Goal: Check status

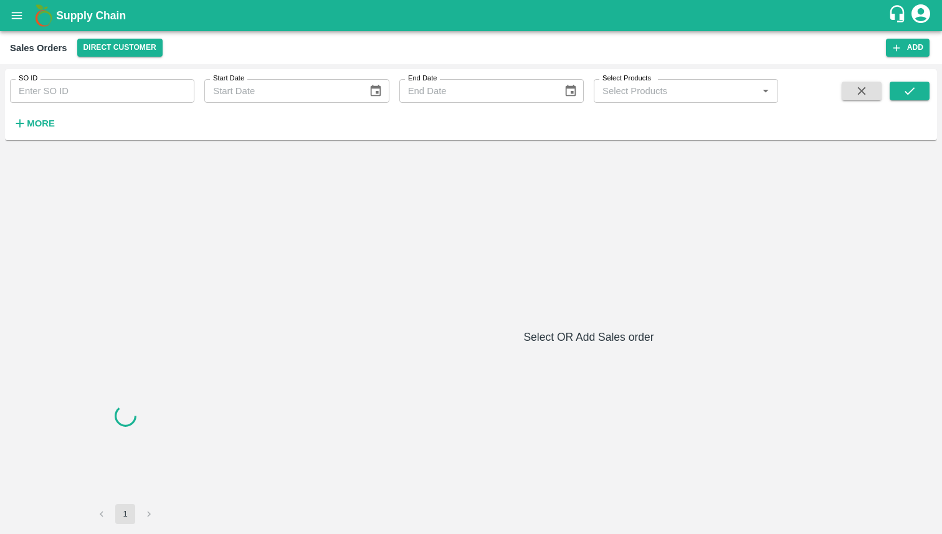
click at [102, 89] on input "SO ID" at bounding box center [102, 91] width 184 height 24
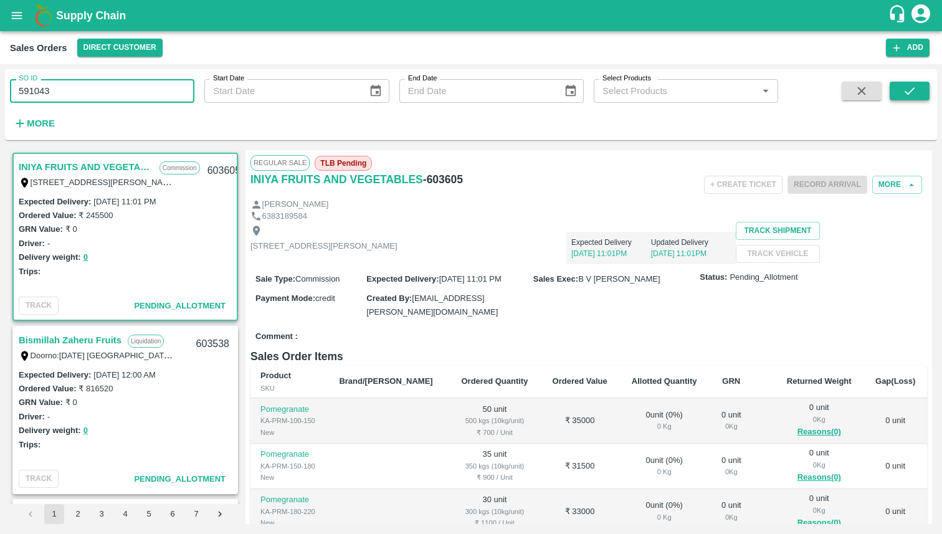
type input "591043"
click at [920, 90] on button "submit" at bounding box center [910, 91] width 40 height 19
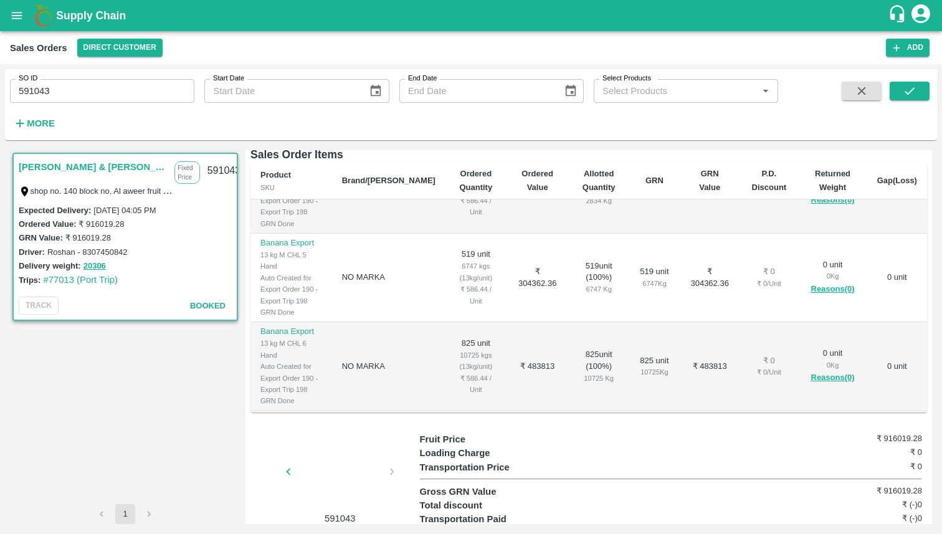
scroll to position [294, 0]
drag, startPoint x: 871, startPoint y: 508, endPoint x: 942, endPoint y: 514, distance: 70.6
click at [942, 514] on div "SO ID 591043 SO ID Start Date Start Date End Date End Date Select Products Sele…" at bounding box center [471, 299] width 942 height 470
